Goal: Task Accomplishment & Management: Manage account settings

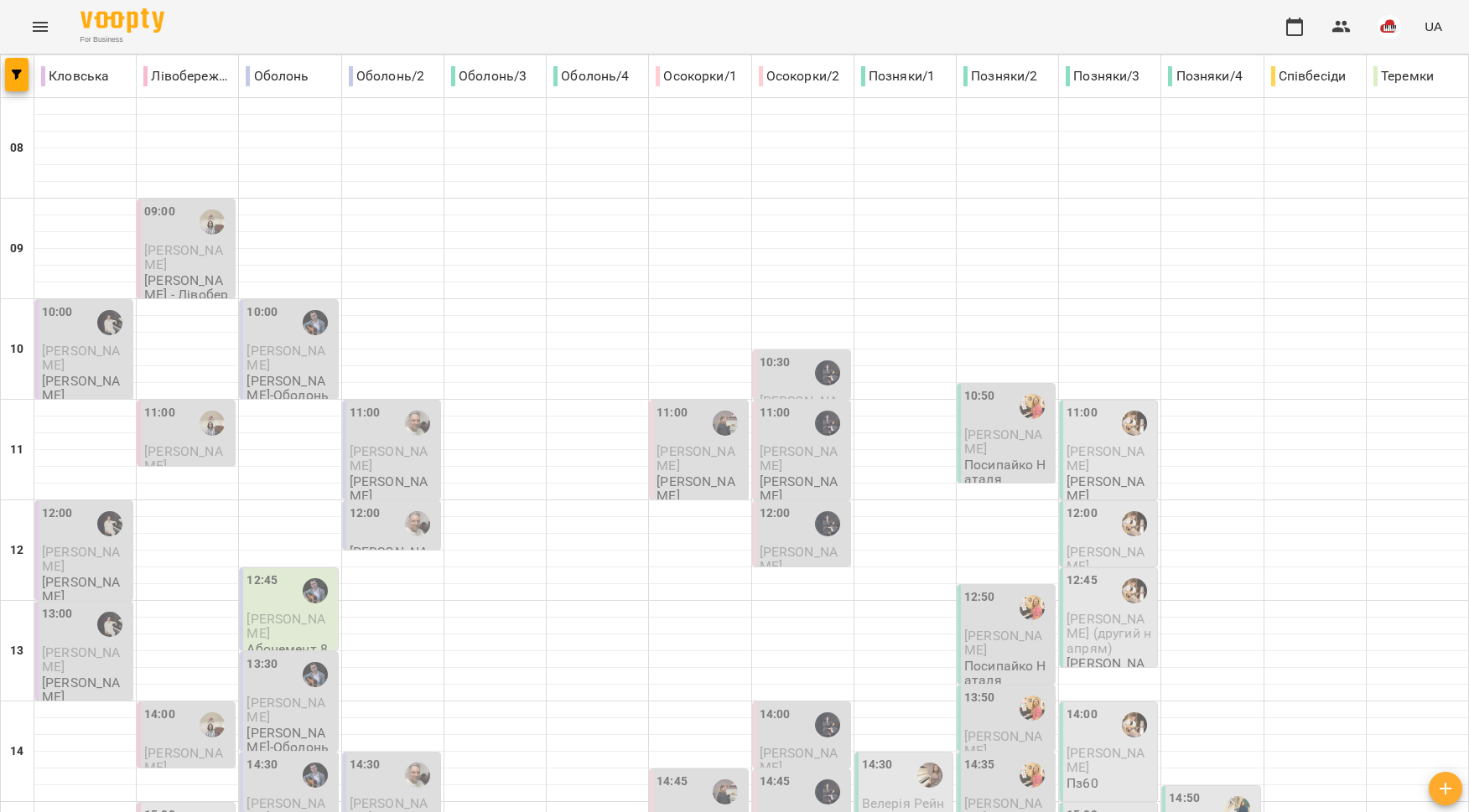
scroll to position [705, 0]
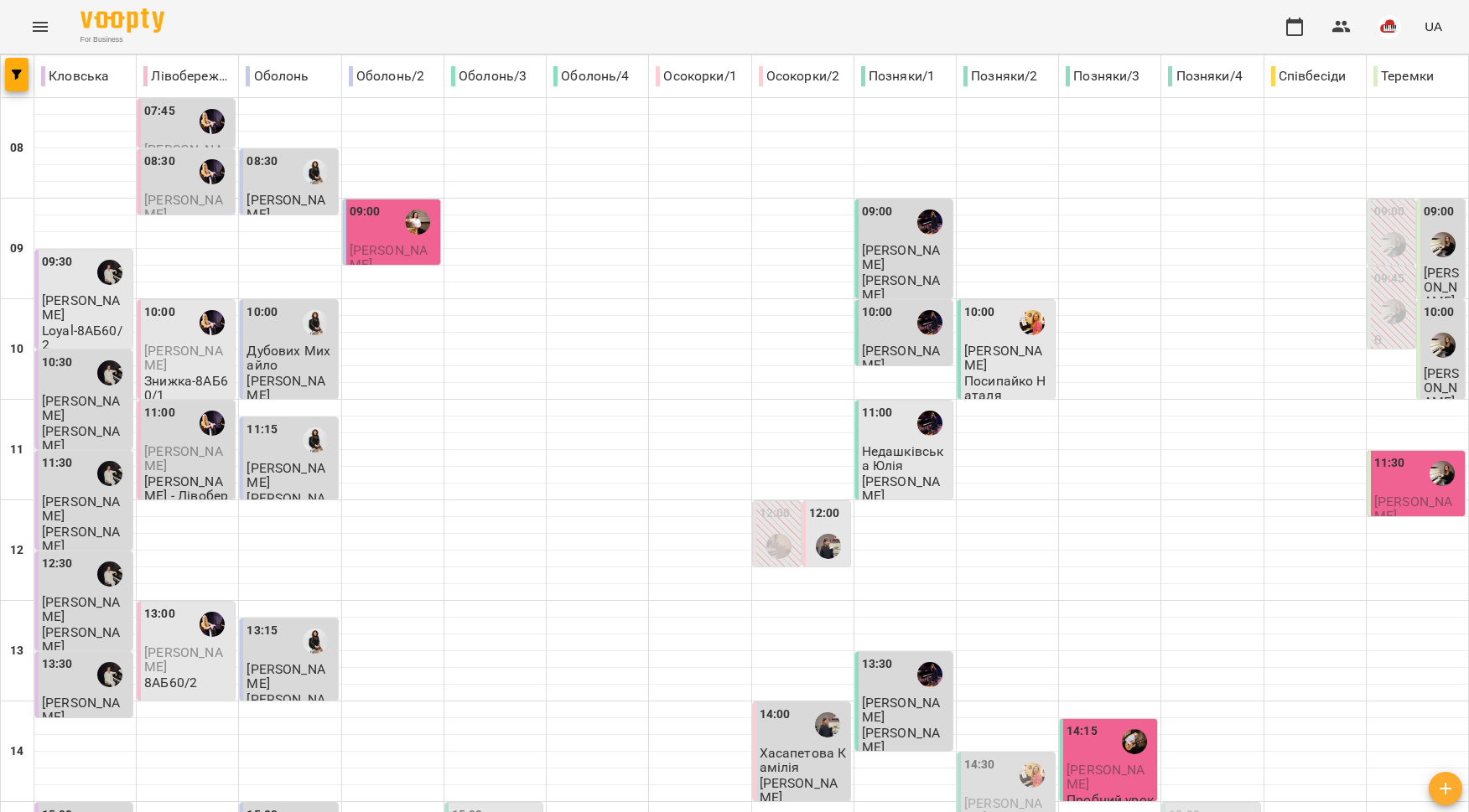
scroll to position [330, 0]
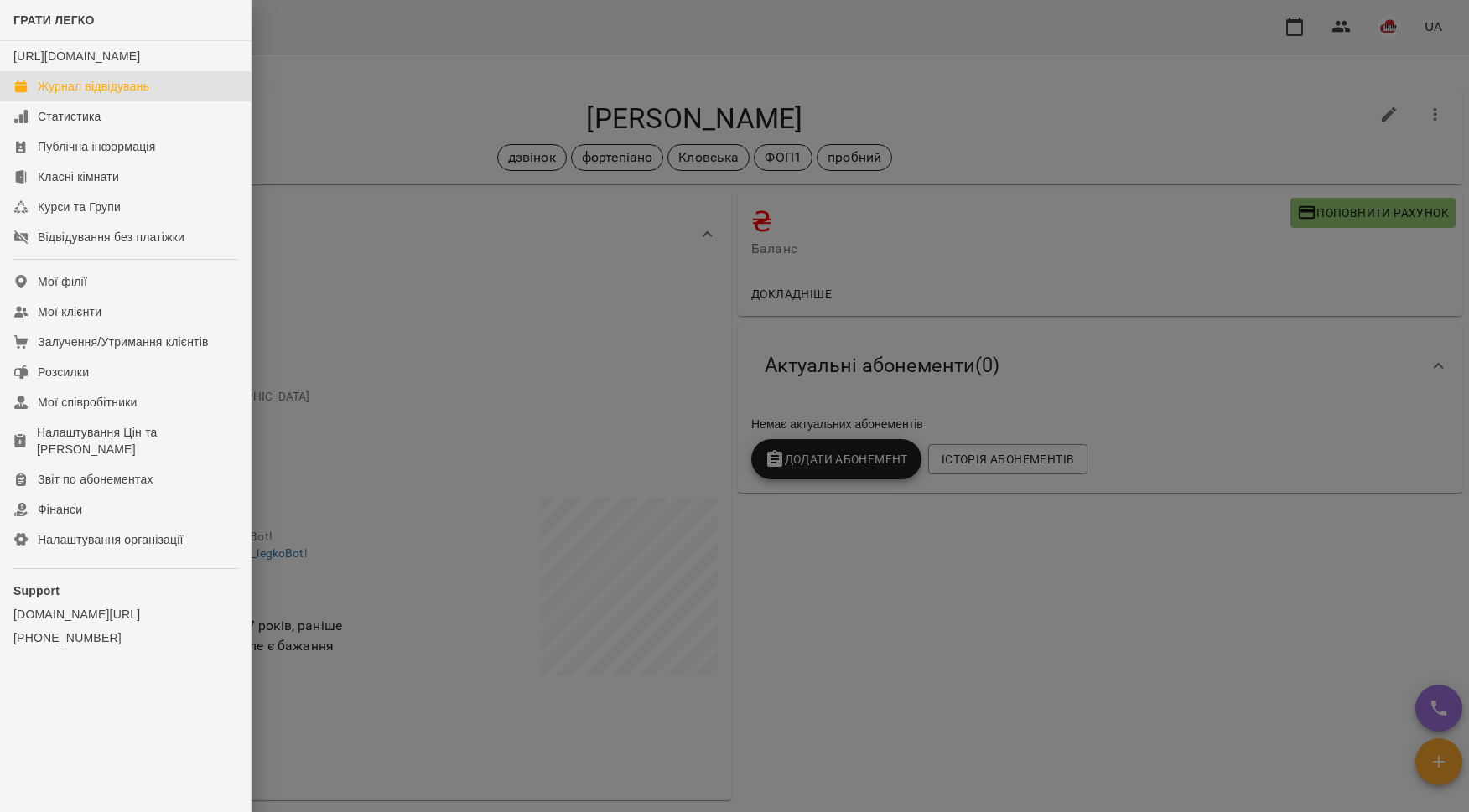
click at [72, 102] on link "Журнал відвідувань" at bounding box center [125, 86] width 250 height 30
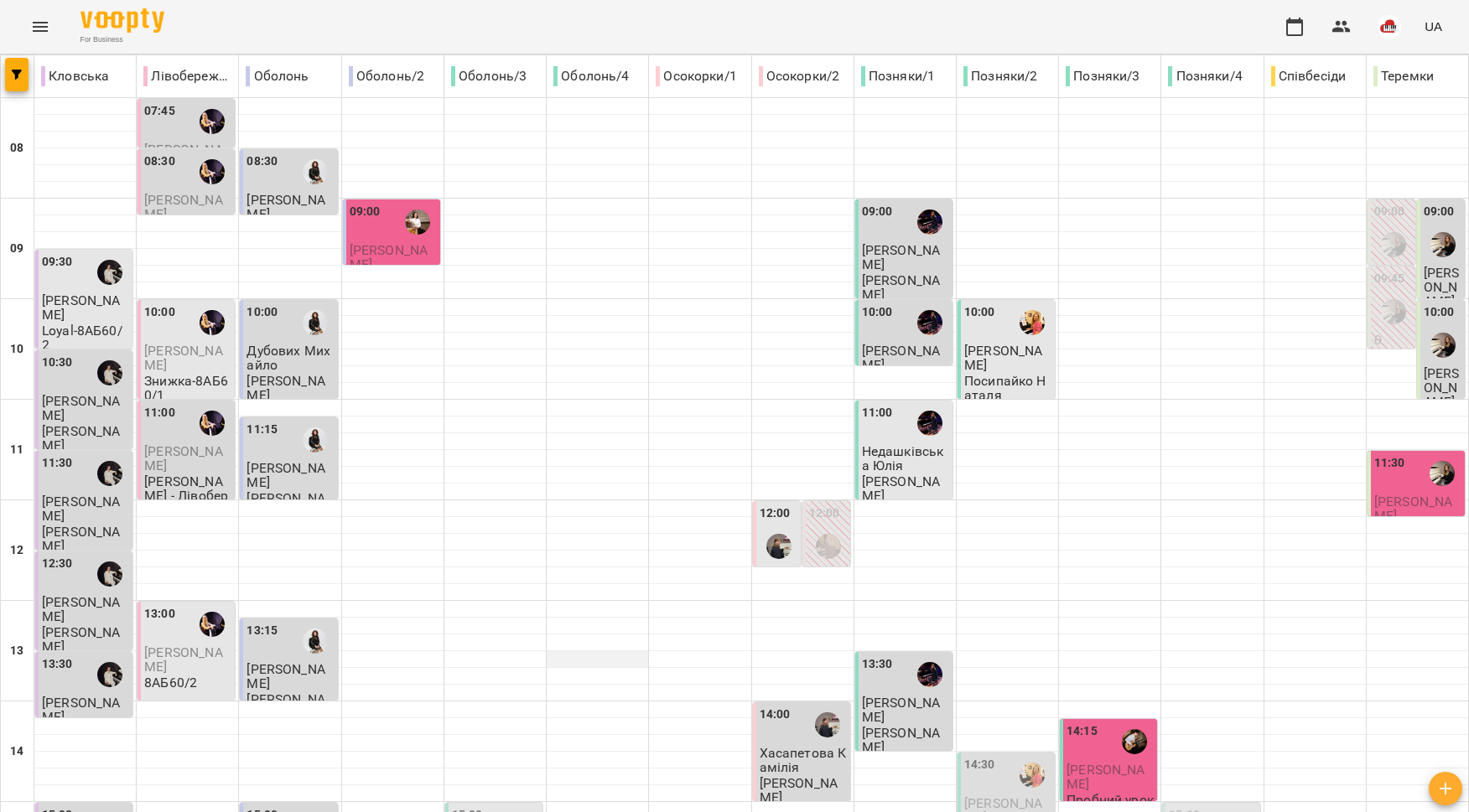
scroll to position [695, 0]
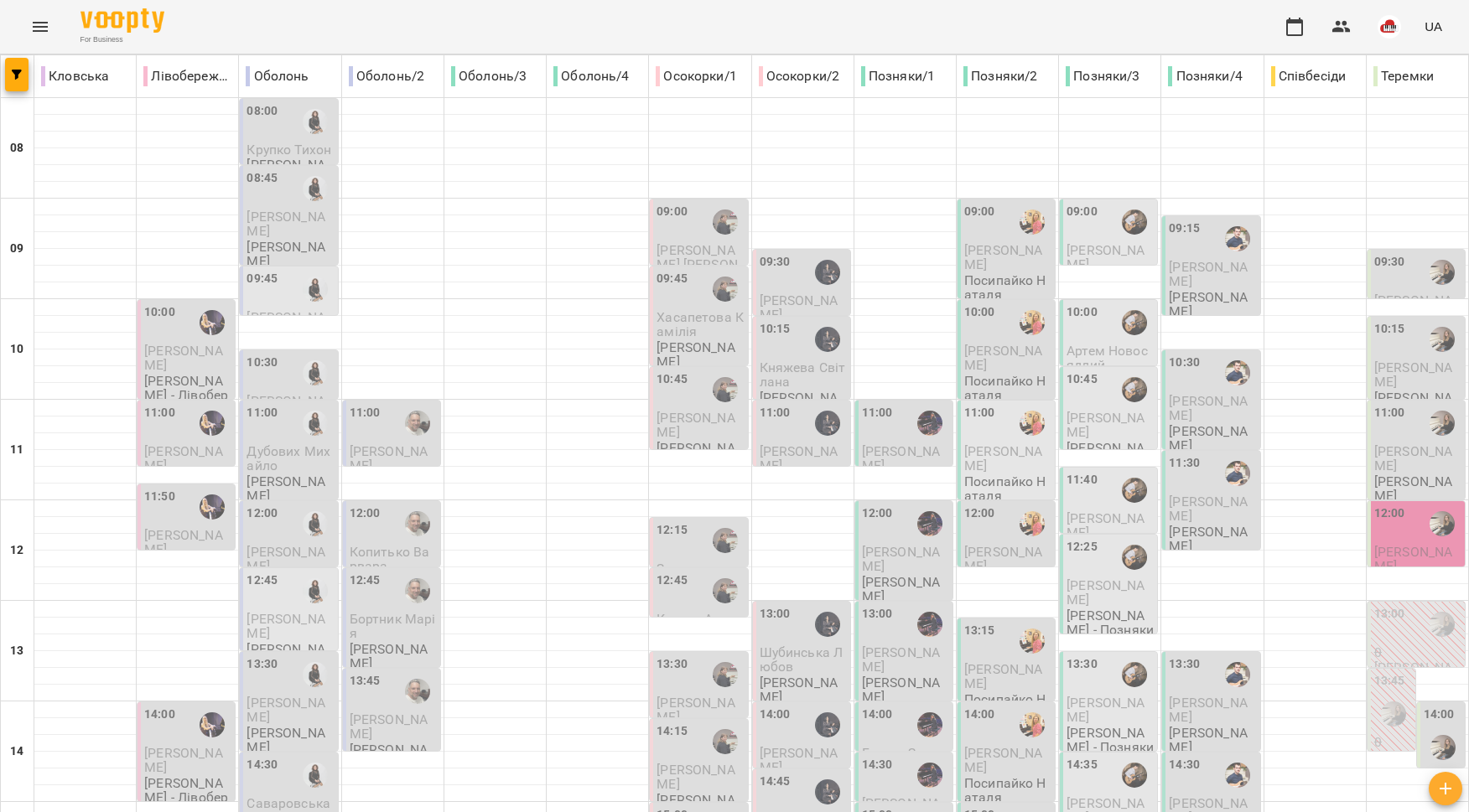
scroll to position [705, 0]
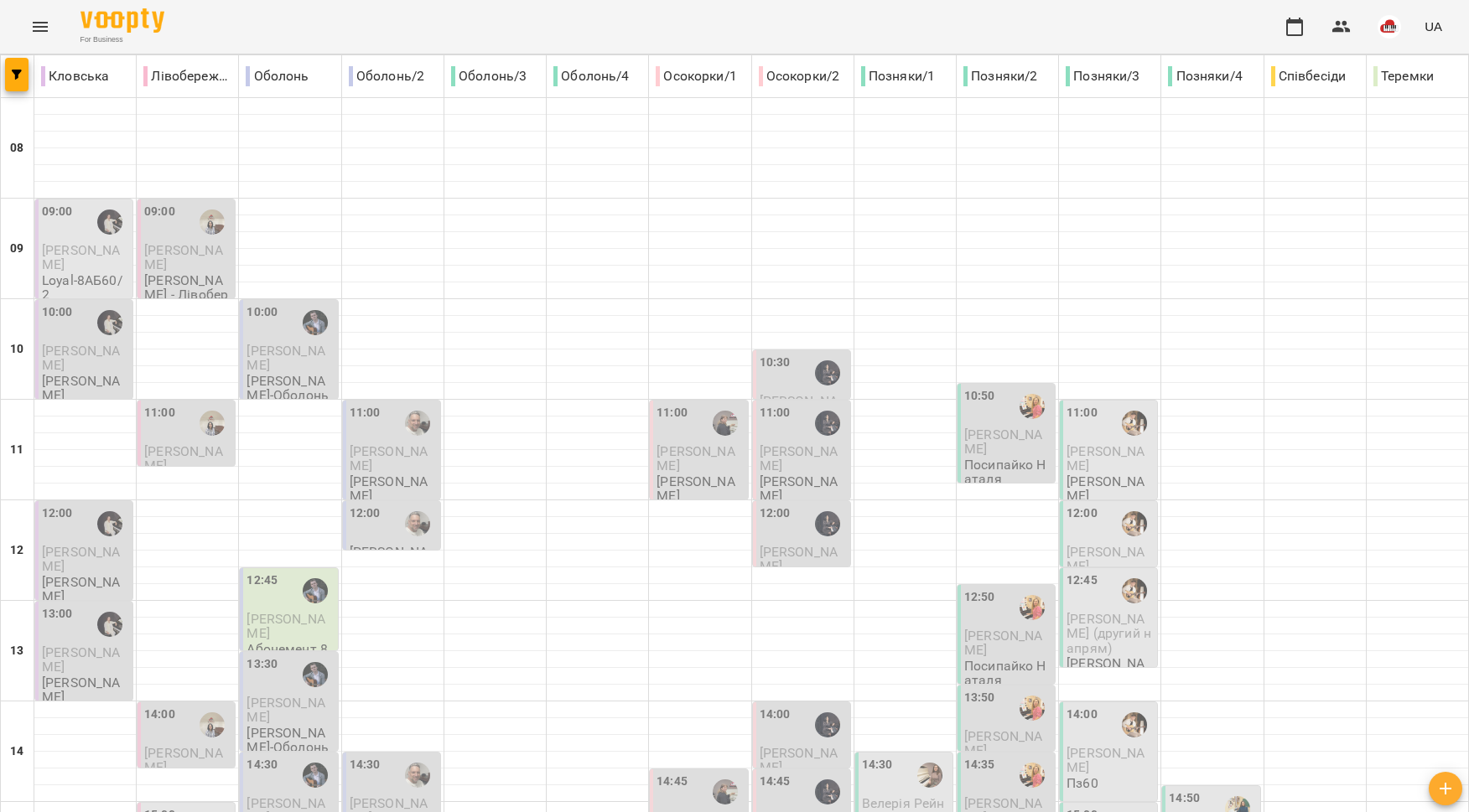
scroll to position [587, 0]
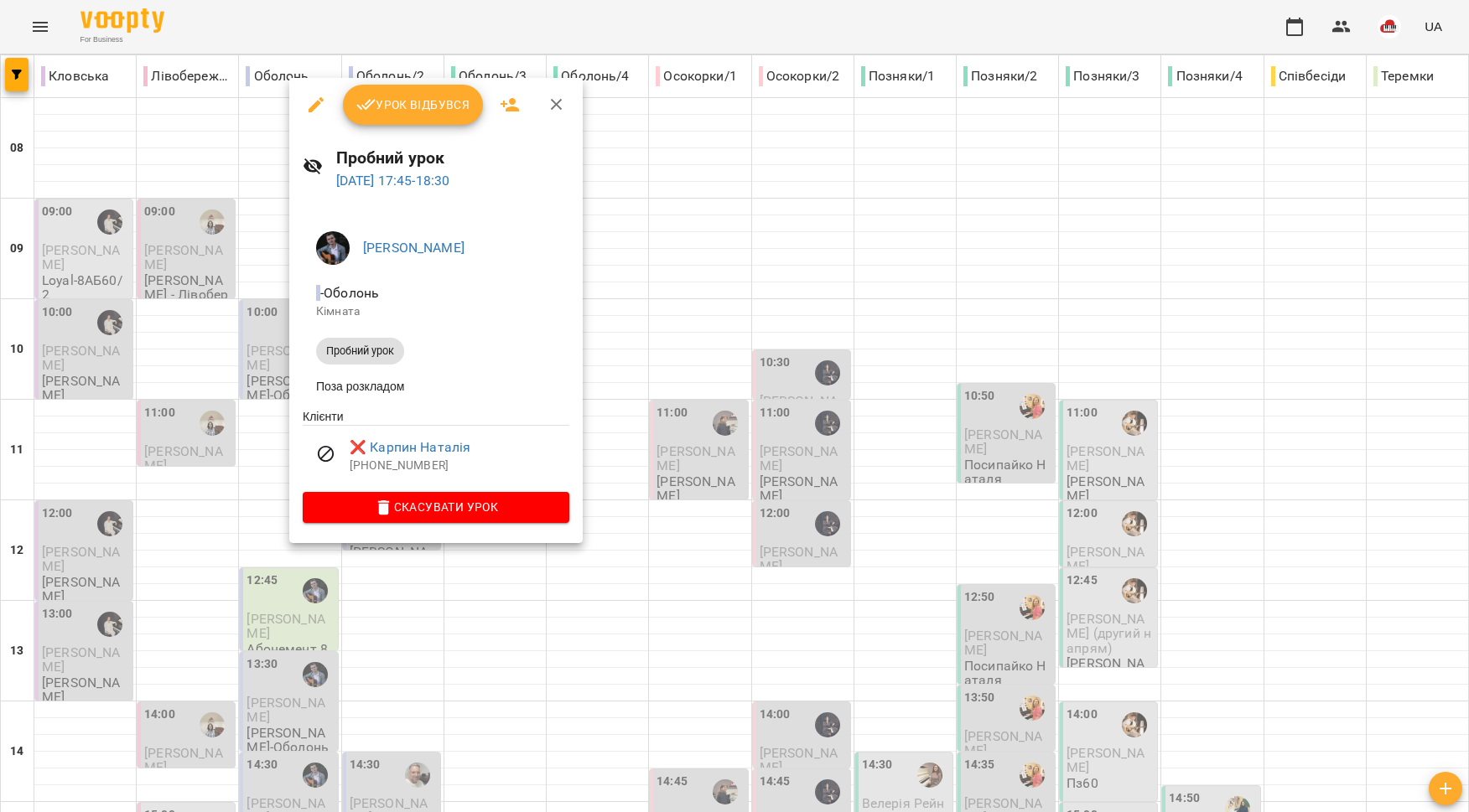
click at [1219, 166] on div at bounding box center [734, 406] width 1469 height 812
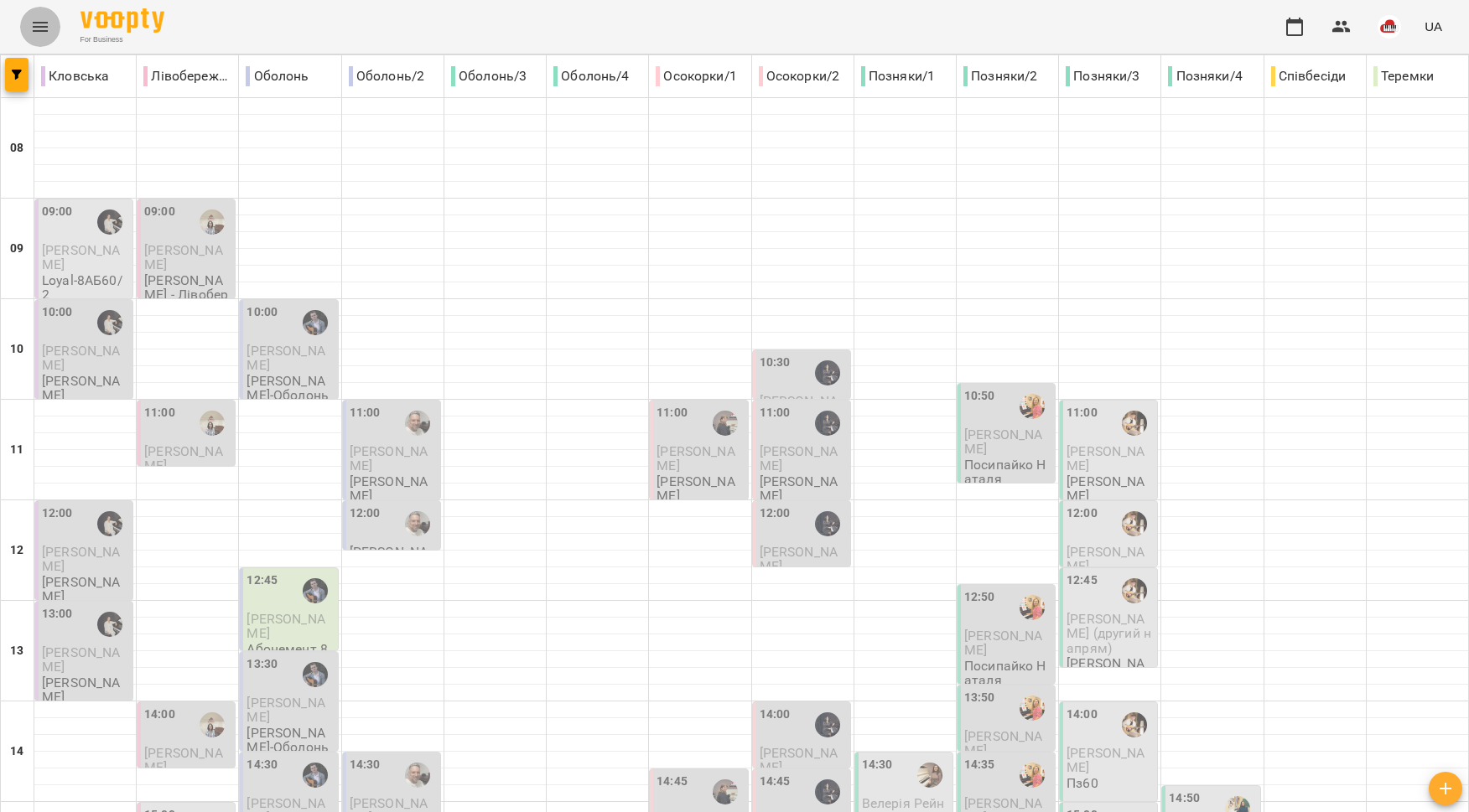
click at [50, 30] on button "Menu" at bounding box center [40, 27] width 40 height 40
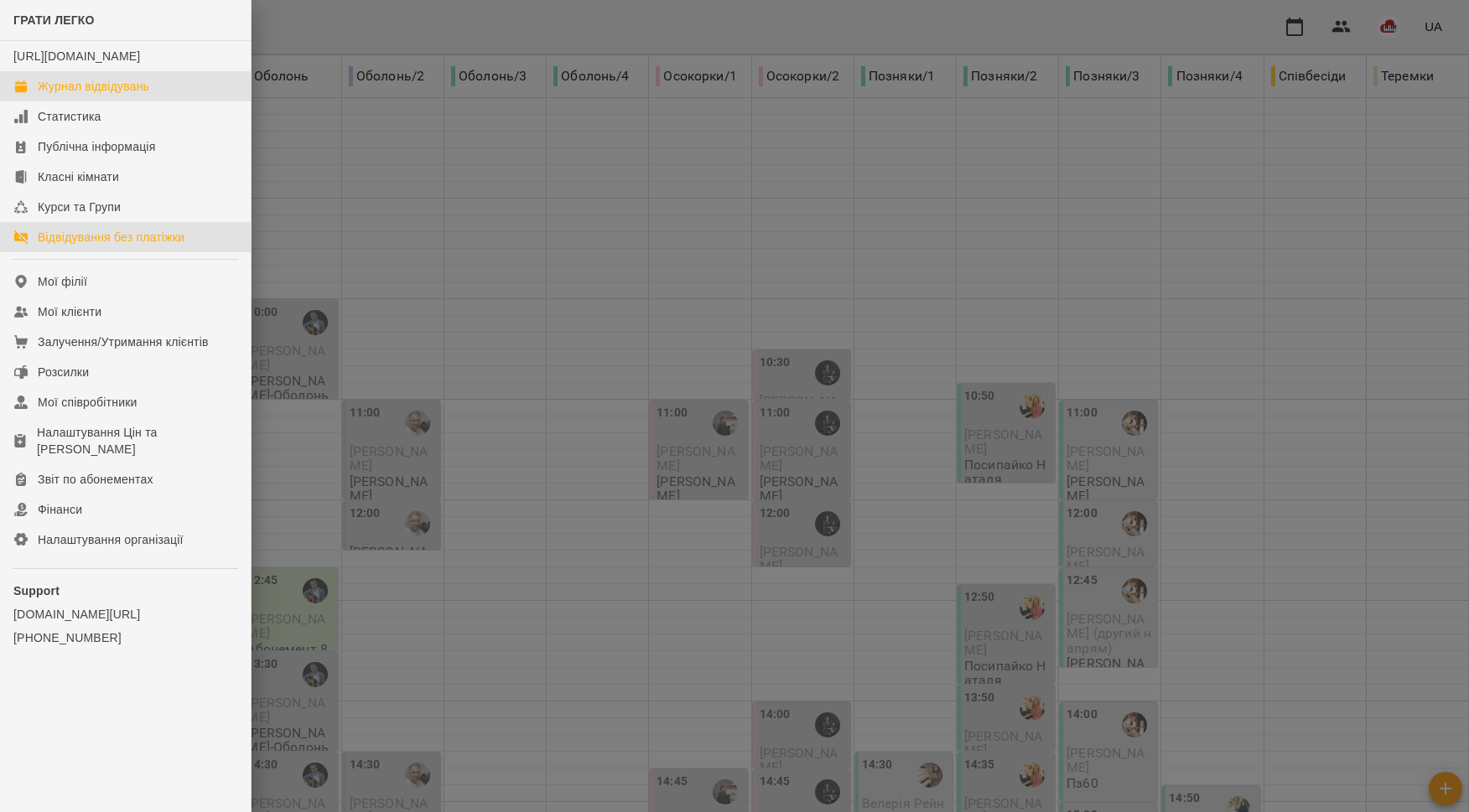
click at [116, 246] on div "Відвідування без платіжки" at bounding box center [111, 237] width 147 height 17
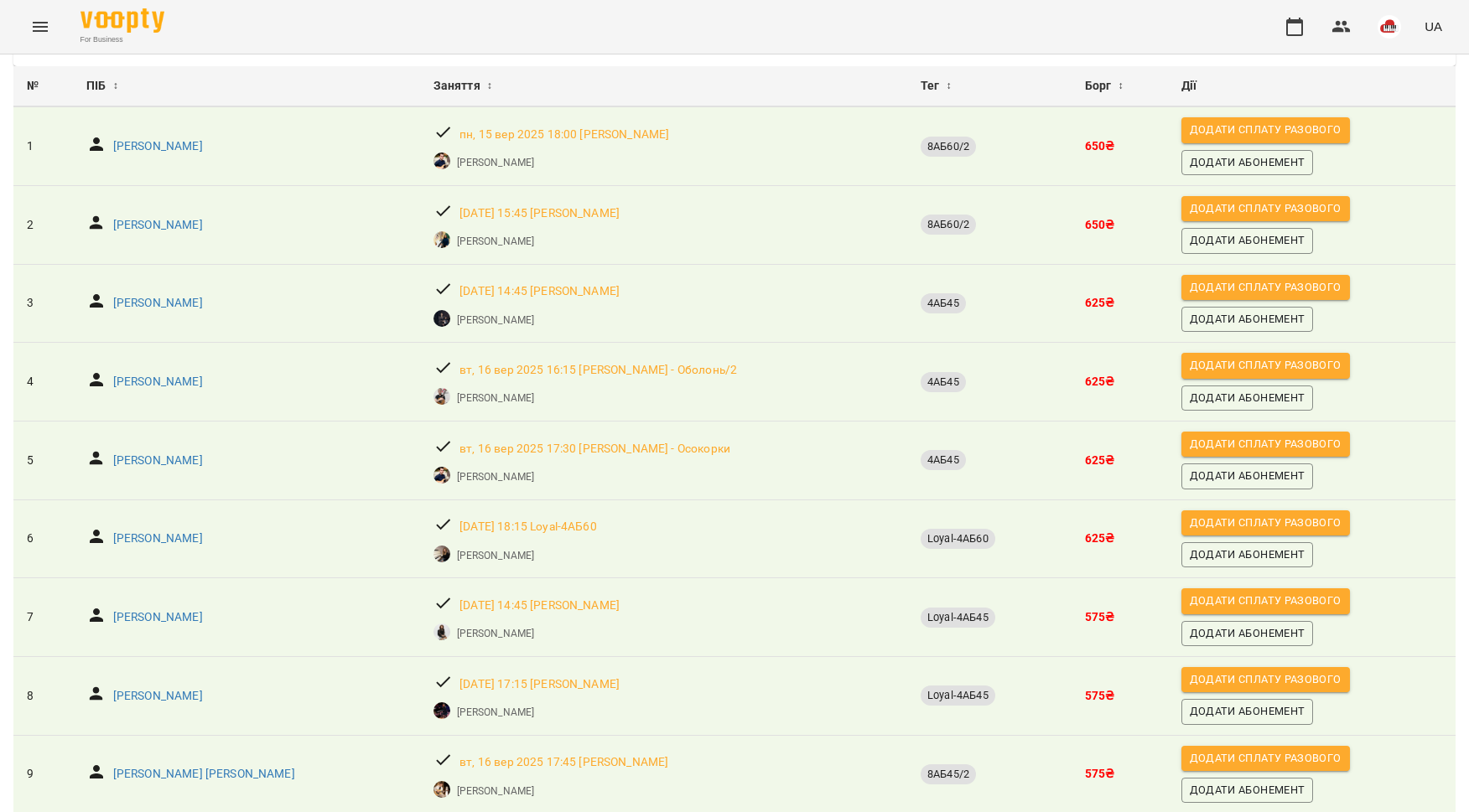
scroll to position [135, 0]
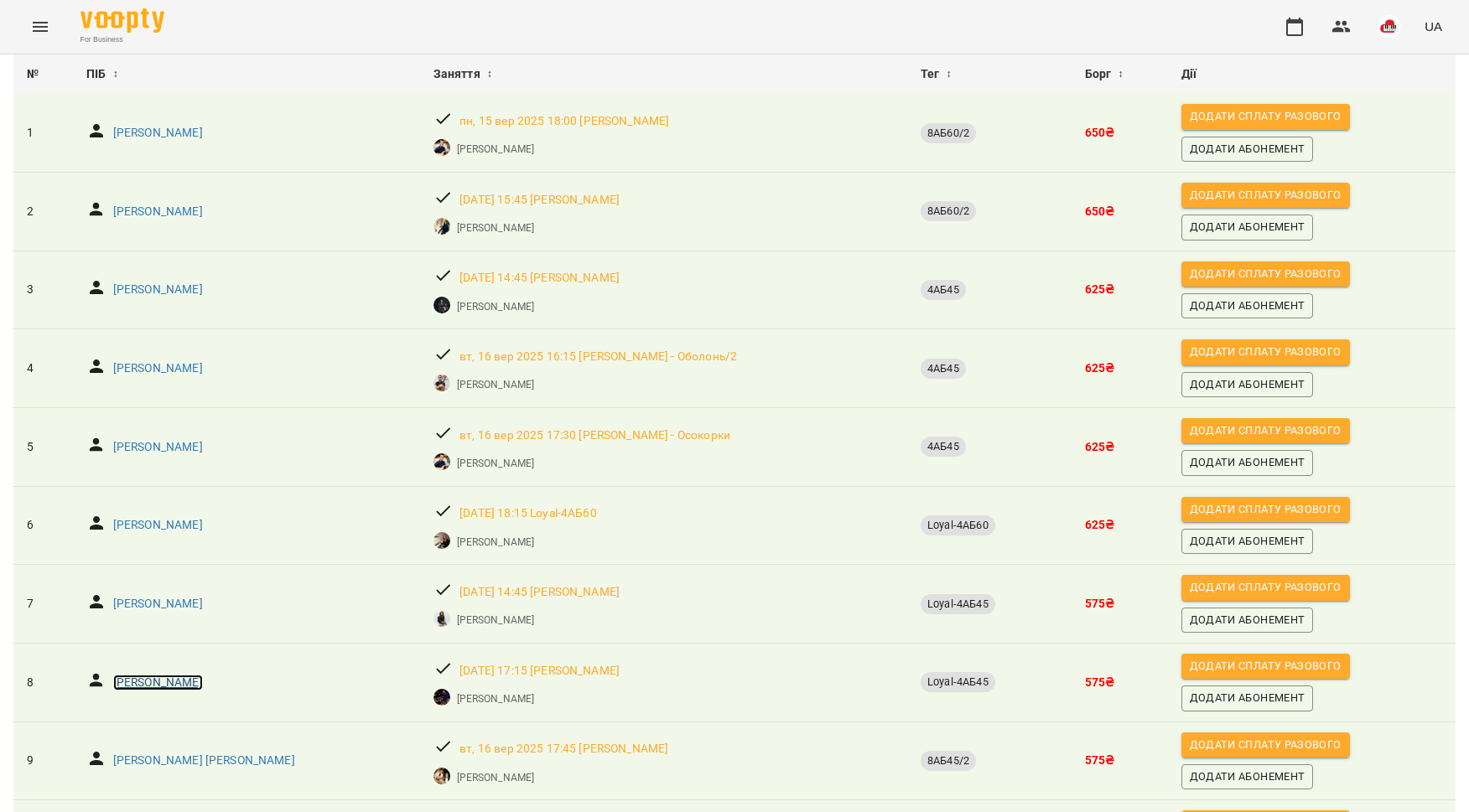
click at [193, 675] on p "Мулломухаметова Ксенія" at bounding box center [158, 684] width 90 height 17
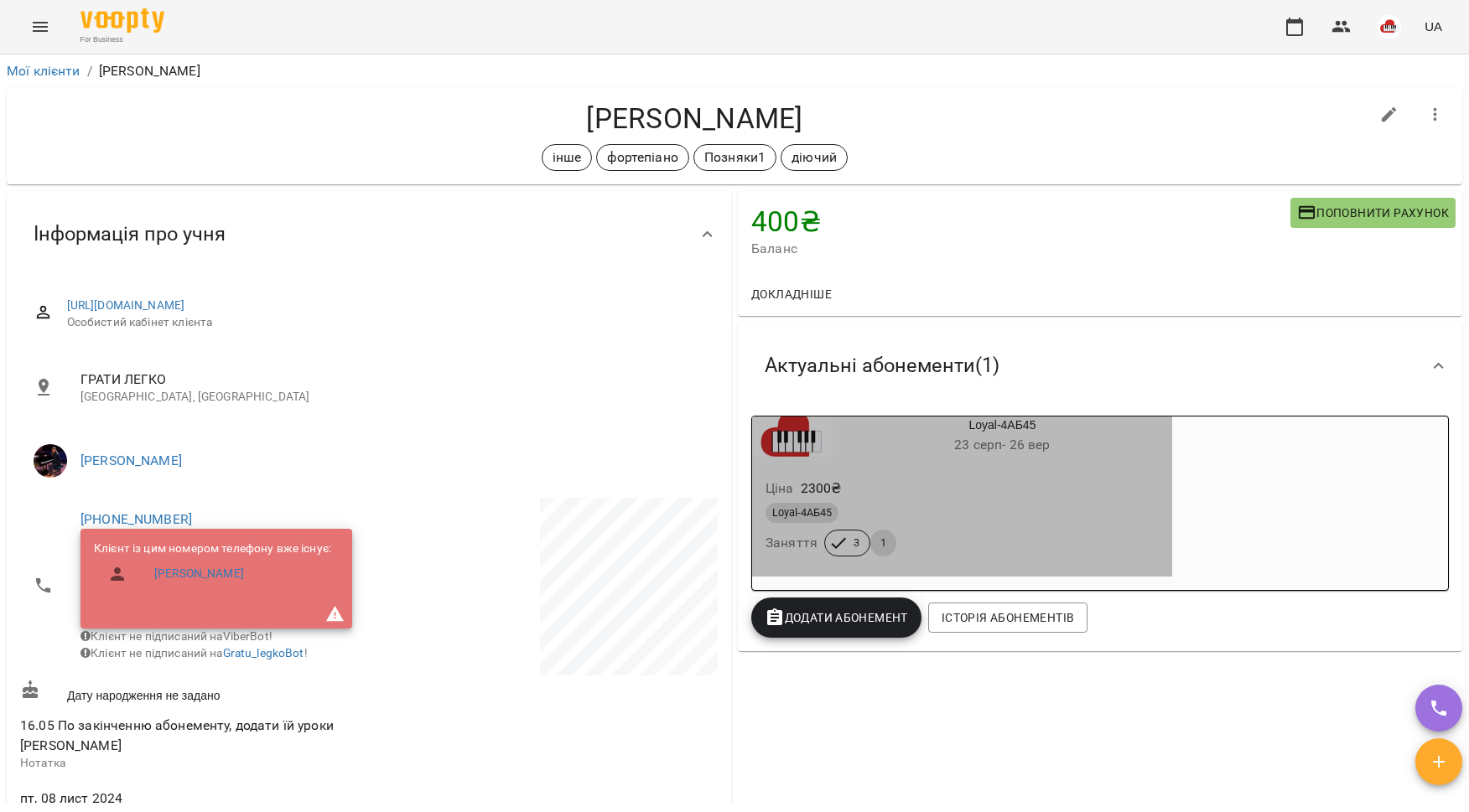
click at [905, 511] on div "Loyal-4АБ45" at bounding box center [962, 513] width 394 height 20
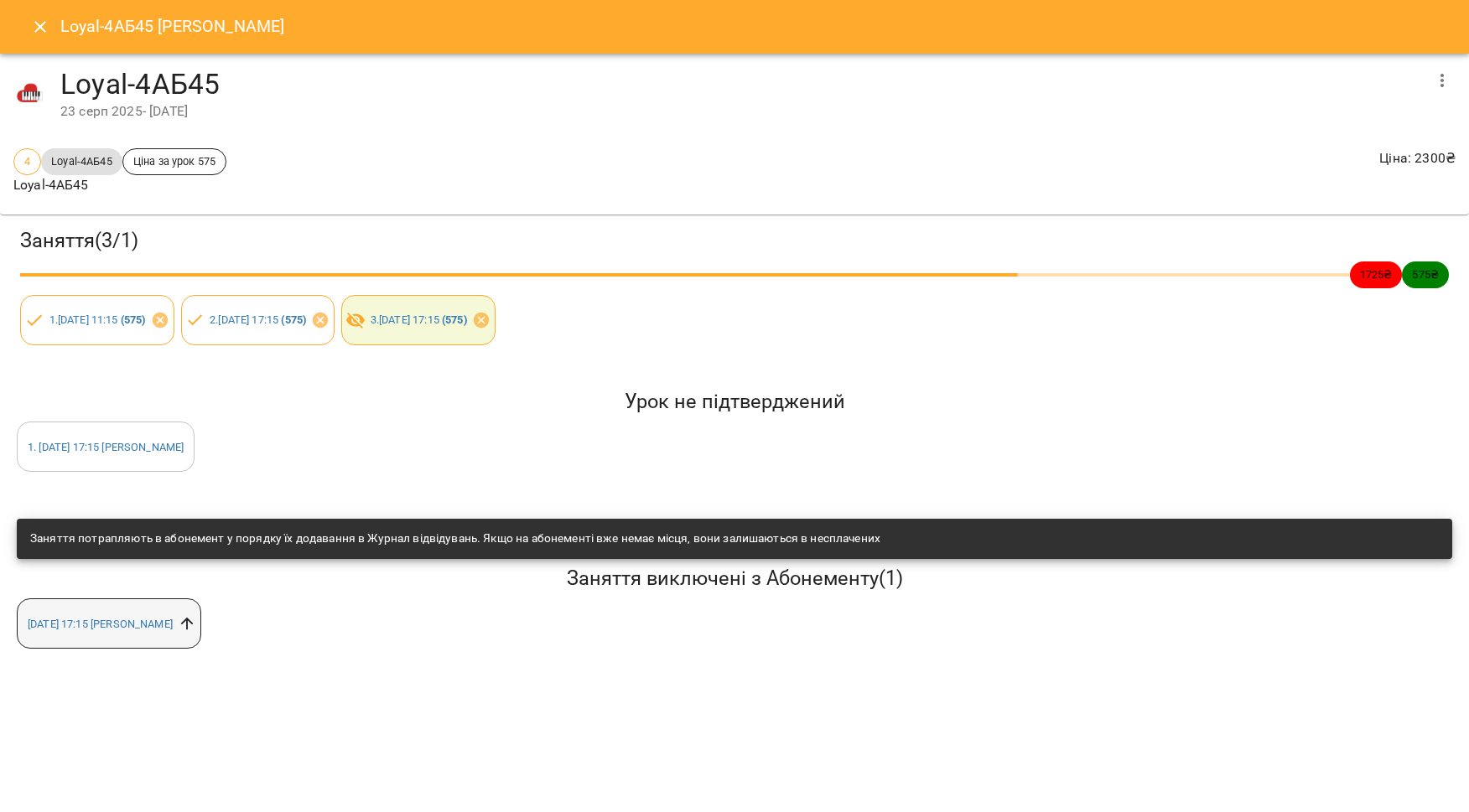
click at [194, 628] on icon at bounding box center [187, 624] width 13 height 13
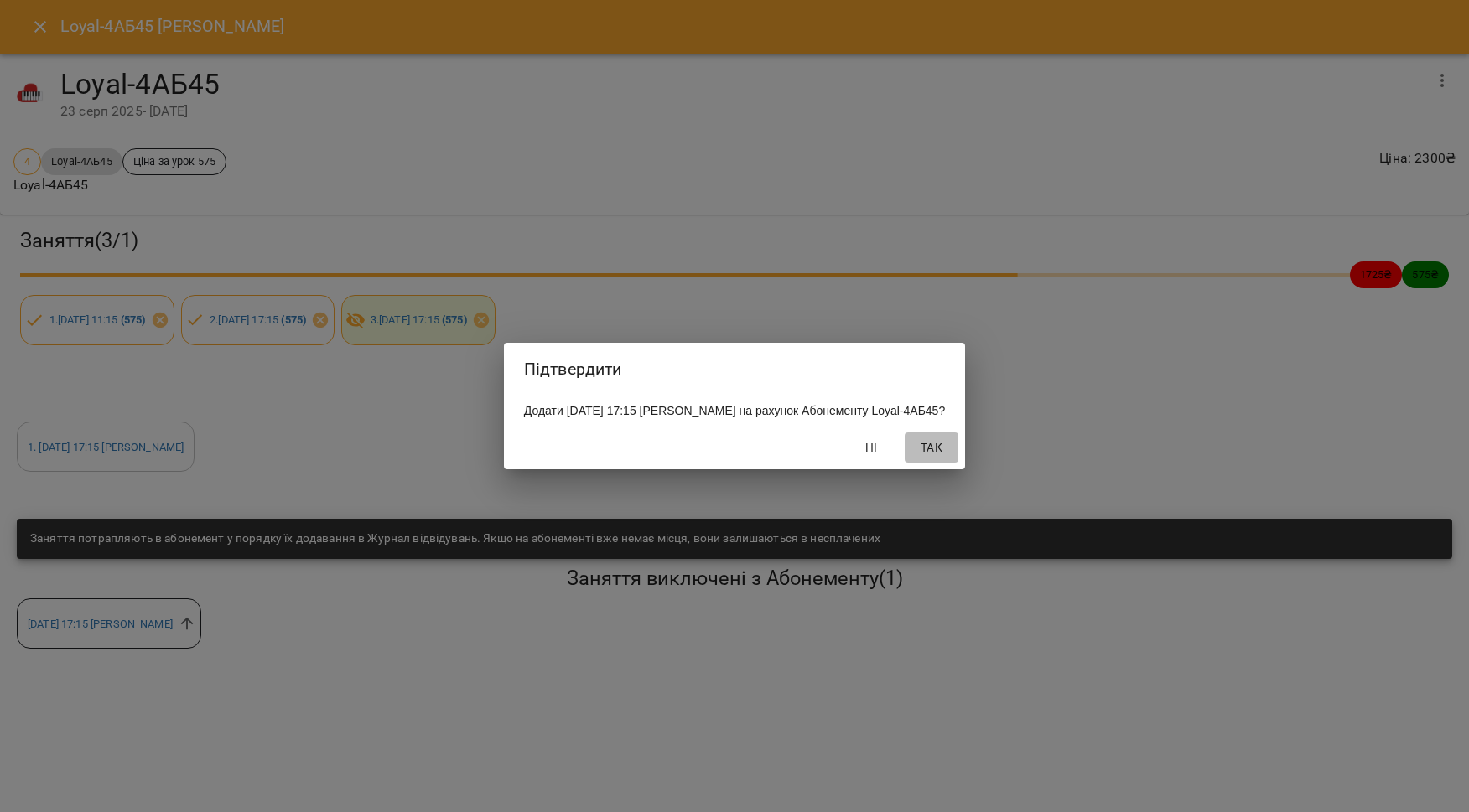
click at [949, 458] on span "Так" at bounding box center [931, 448] width 40 height 20
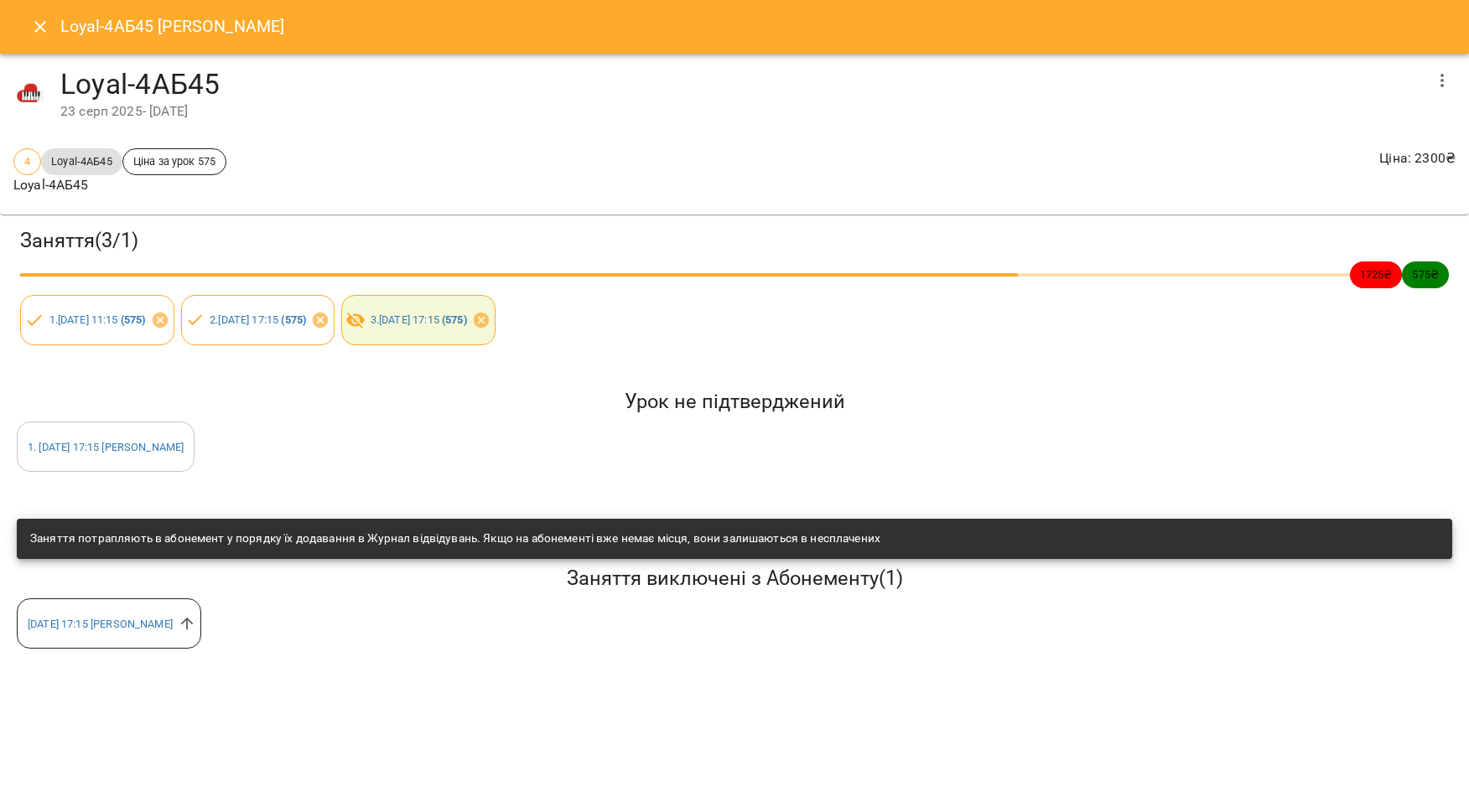
click at [21, 34] on button "Close" at bounding box center [40, 27] width 40 height 40
